Goal: Navigation & Orientation: Go to known website

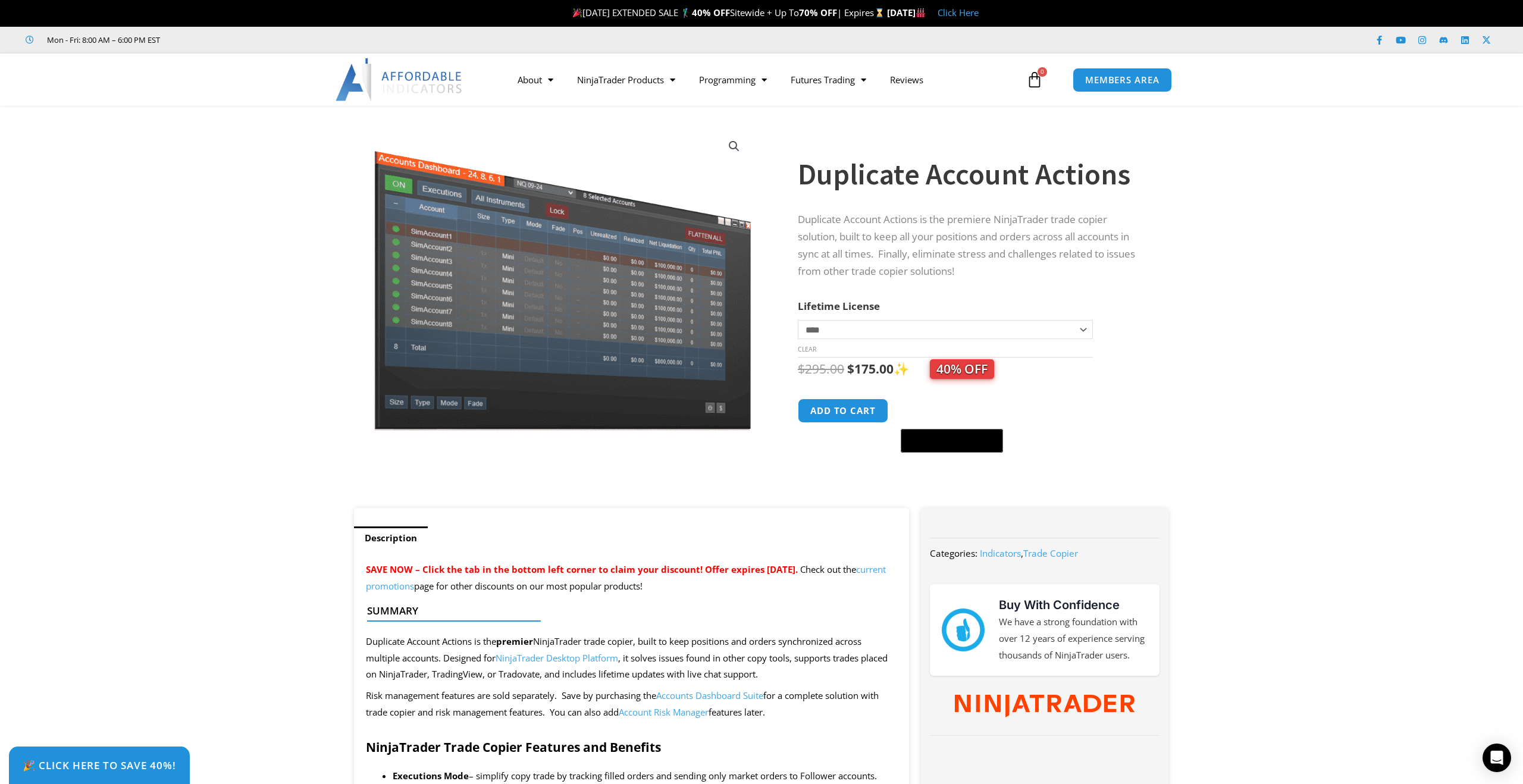
click at [447, 78] on img at bounding box center [399, 80] width 128 height 43
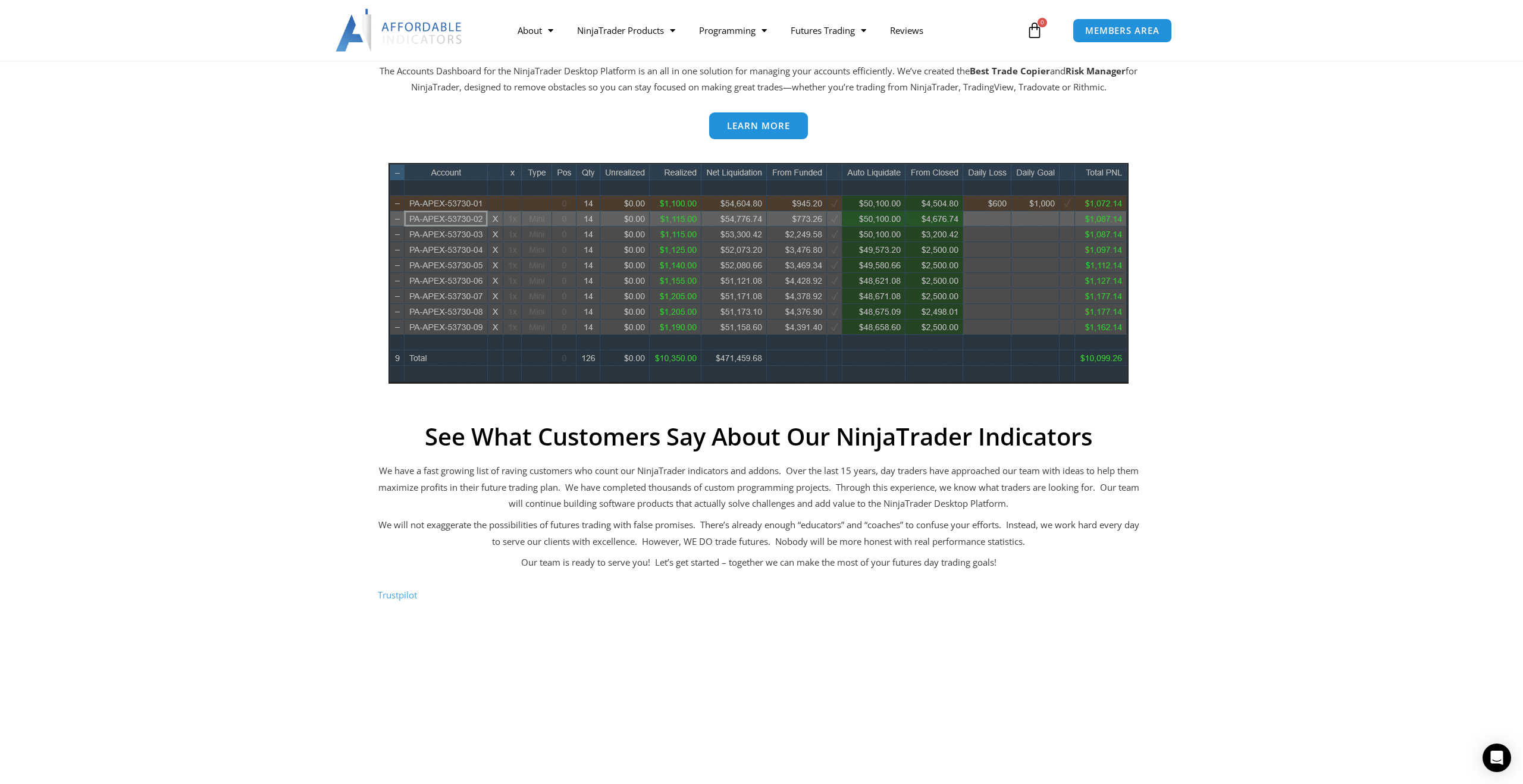
scroll to position [701, 0]
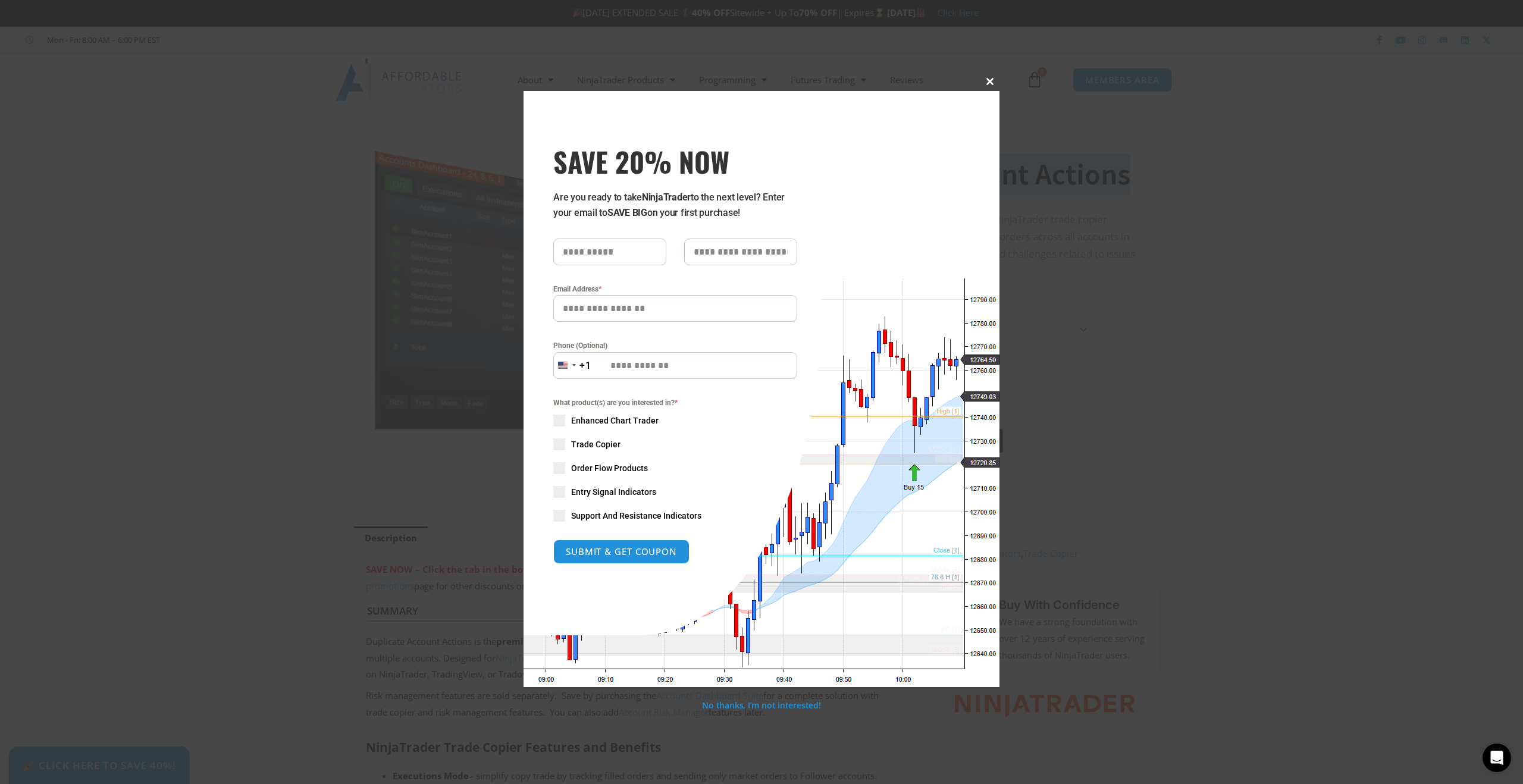
click at [983, 84] on span at bounding box center [989, 81] width 19 height 7
